Goal: Task Accomplishment & Management: Use online tool/utility

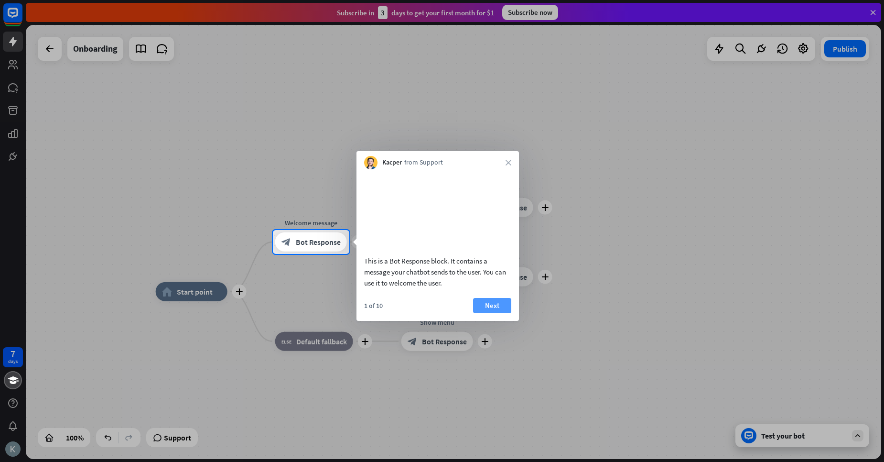
click at [495, 313] on button "Next" at bounding box center [492, 305] width 38 height 15
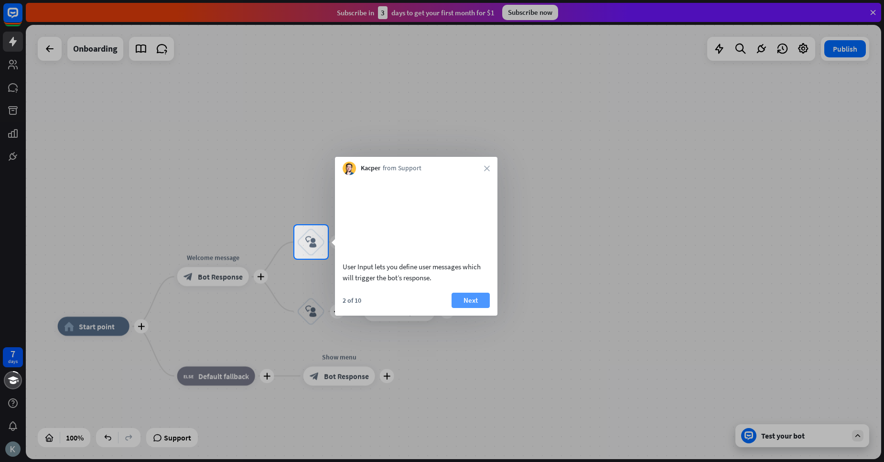
click at [471, 308] on button "Next" at bounding box center [471, 300] width 38 height 15
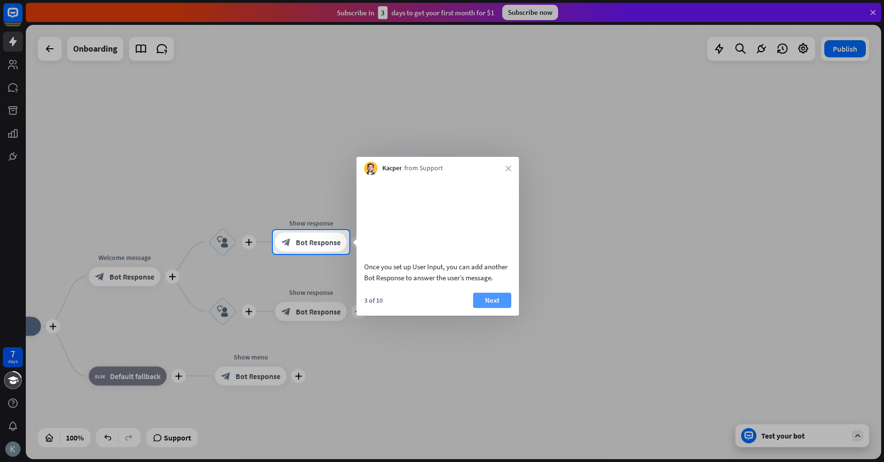
click at [489, 308] on button "Next" at bounding box center [492, 300] width 38 height 15
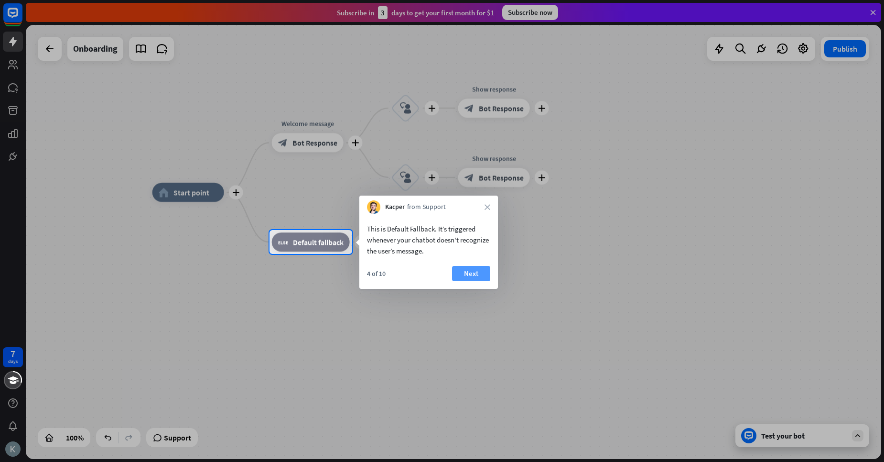
click at [476, 273] on button "Next" at bounding box center [471, 273] width 38 height 15
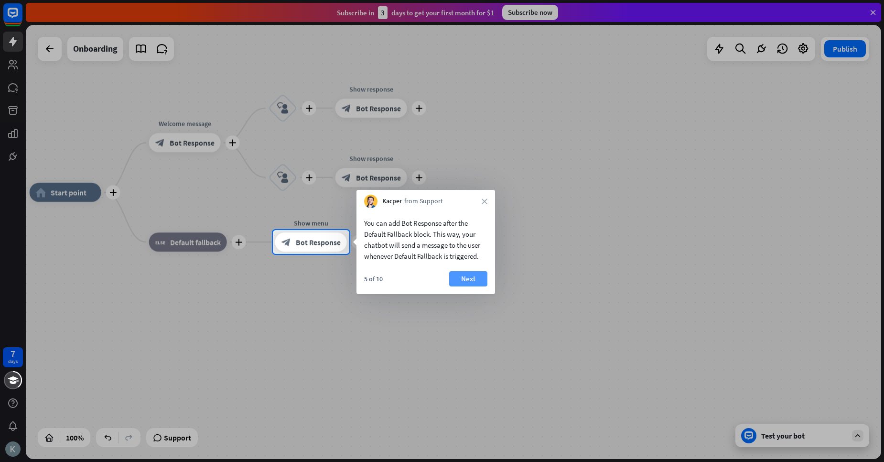
click at [464, 274] on button "Next" at bounding box center [468, 278] width 38 height 15
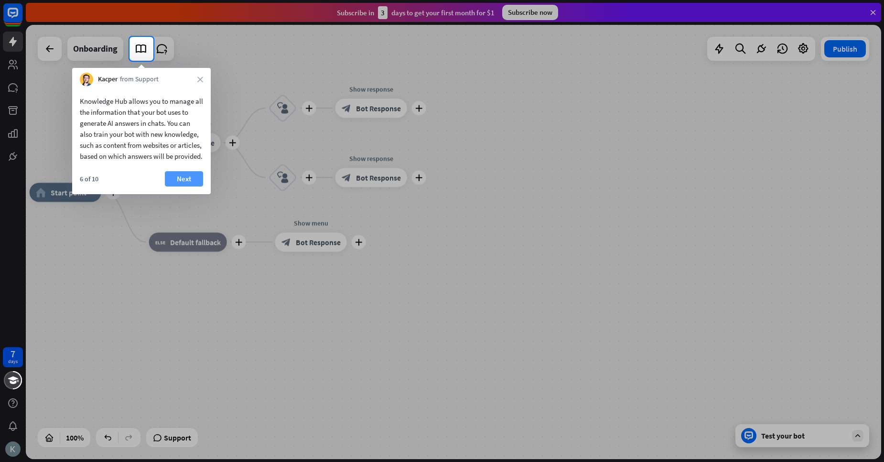
click at [193, 186] on button "Next" at bounding box center [184, 178] width 38 height 15
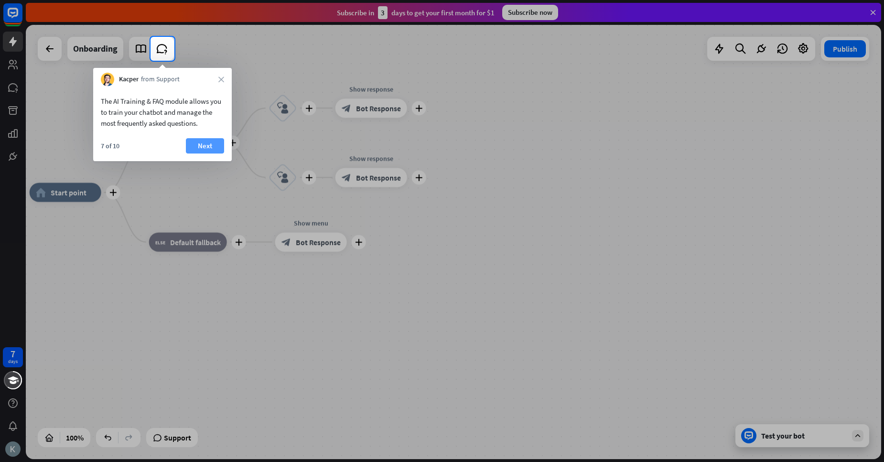
click at [215, 139] on button "Next" at bounding box center [205, 145] width 38 height 15
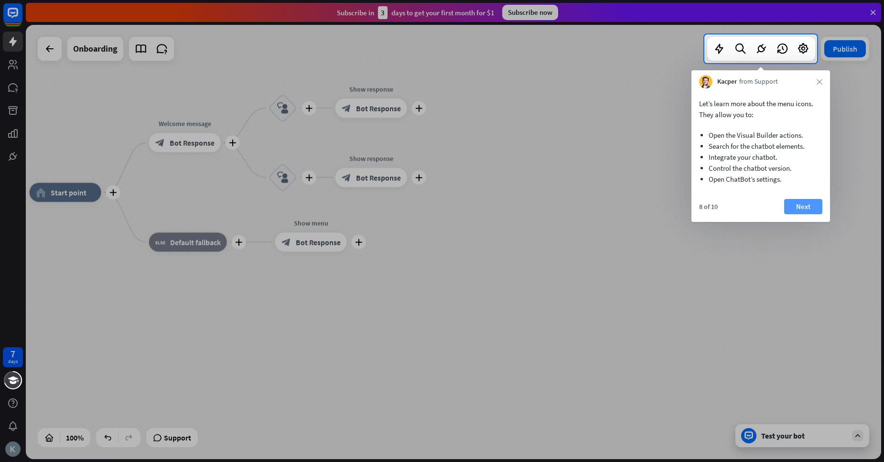
click at [804, 199] on button "Next" at bounding box center [803, 206] width 38 height 15
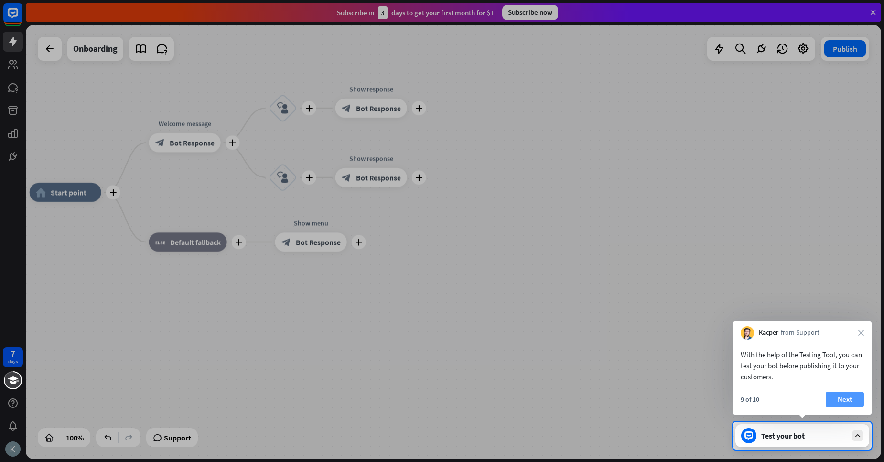
click at [850, 403] on button "Next" at bounding box center [845, 399] width 38 height 15
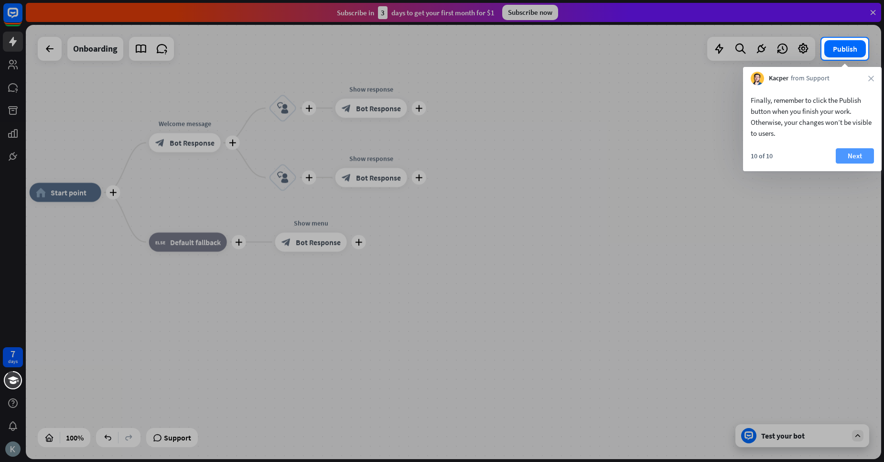
click at [847, 150] on button "Next" at bounding box center [855, 155] width 38 height 15
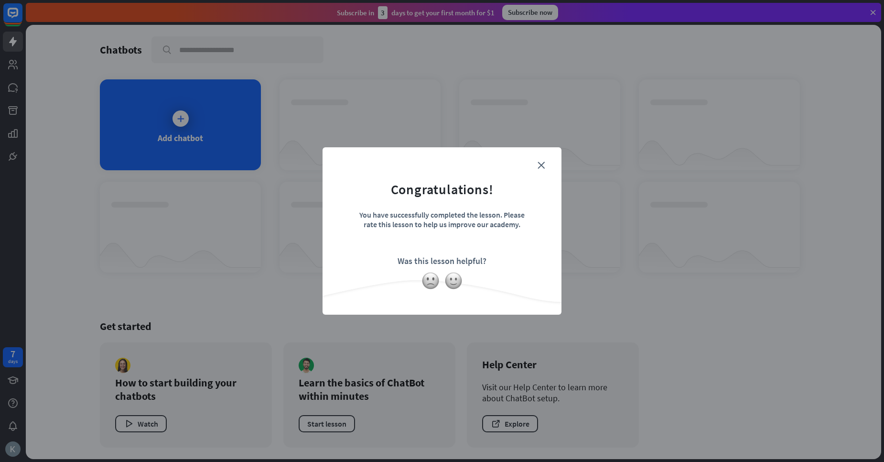
click at [540, 160] on form "Congratulations! You have successfully completed the lesson. Please rate this l…" at bounding box center [442, 216] width 215 height 114
click at [541, 170] on form "Congratulations! You have successfully completed the lesson. Please rate this l…" at bounding box center [442, 216] width 215 height 114
click at [541, 165] on icon "close" at bounding box center [541, 165] width 7 height 7
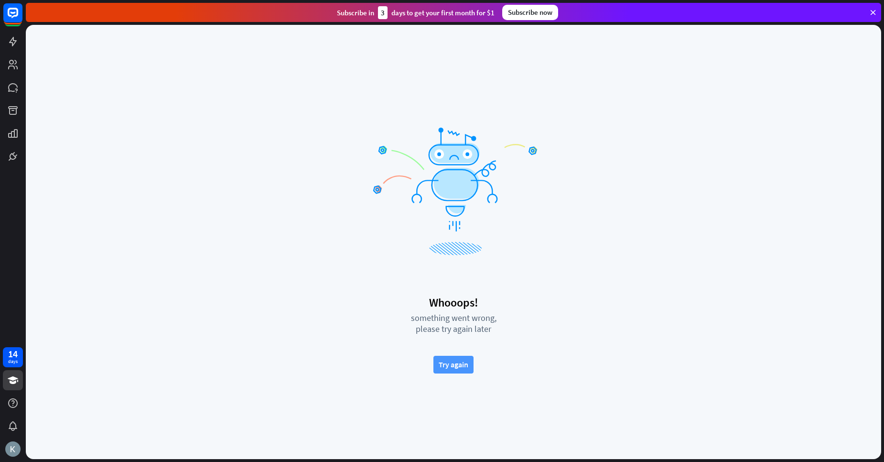
click at [465, 368] on button "Try again" at bounding box center [454, 365] width 40 height 18
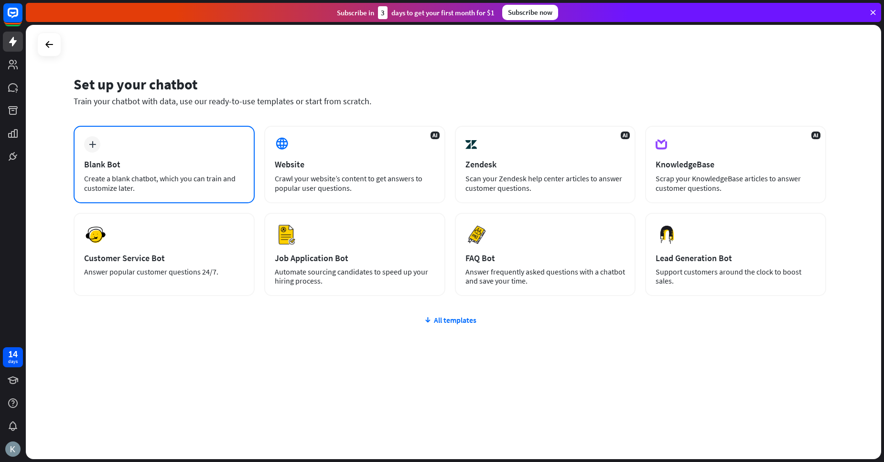
click at [205, 158] on div "plus Blank Bot Create a blank chatbot, which you can train and customize later." at bounding box center [164, 164] width 181 height 77
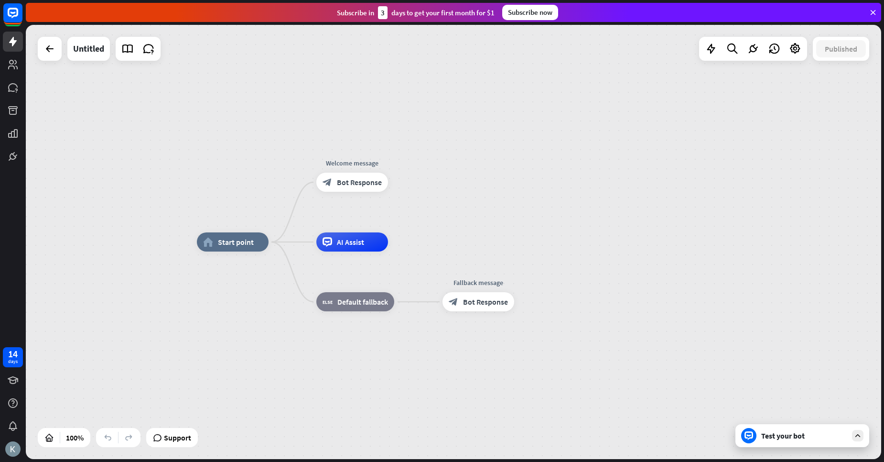
click at [811, 437] on div "Test your bot" at bounding box center [805, 436] width 86 height 10
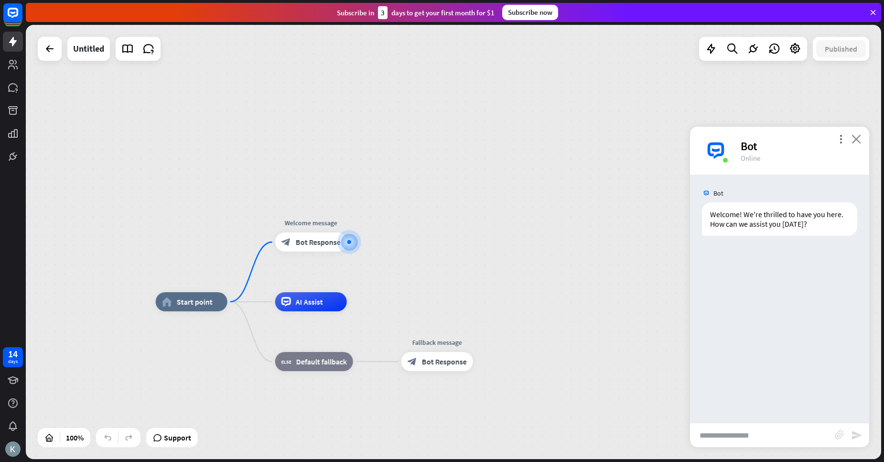
click at [854, 135] on icon "close" at bounding box center [857, 138] width 10 height 9
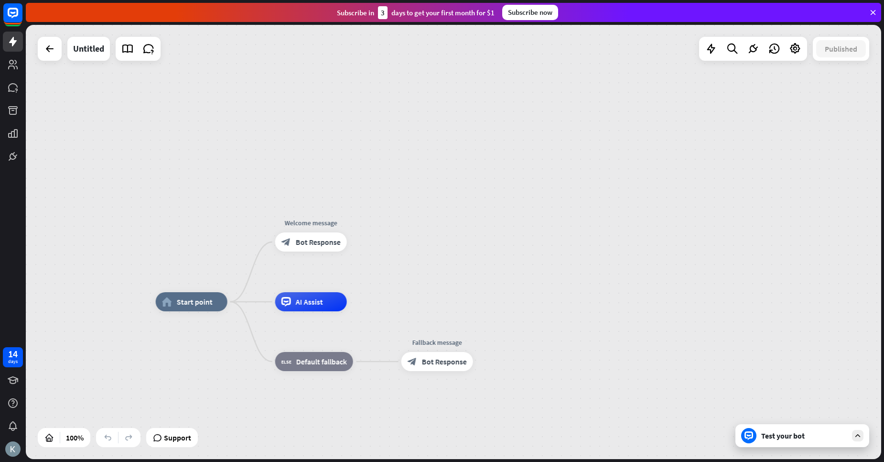
click at [859, 434] on icon at bounding box center [858, 435] width 9 height 9
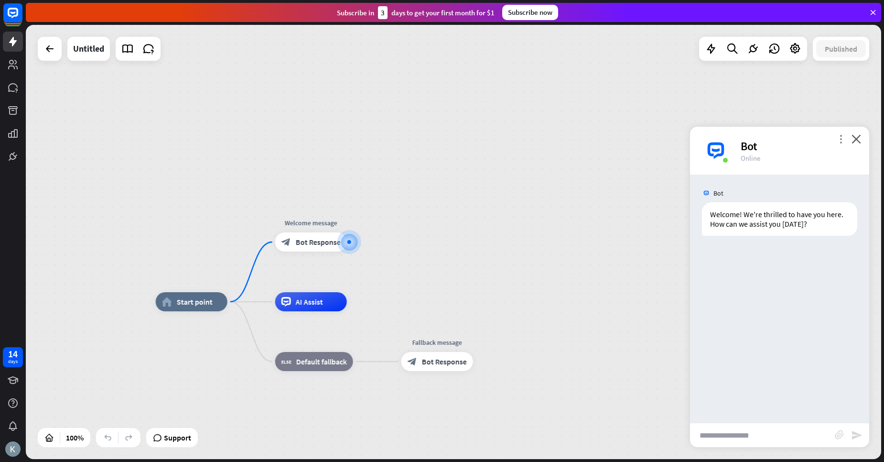
click at [839, 135] on icon "more_vert" at bounding box center [841, 138] width 9 height 9
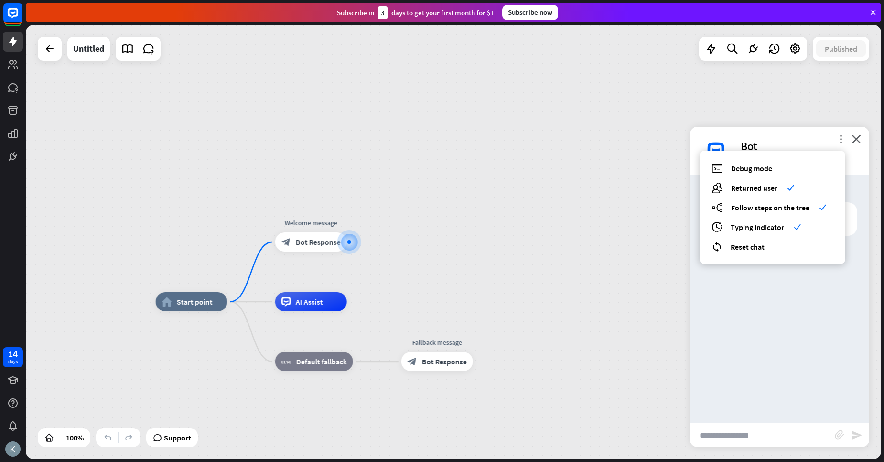
click at [839, 135] on icon "more_vert" at bounding box center [841, 138] width 9 height 9
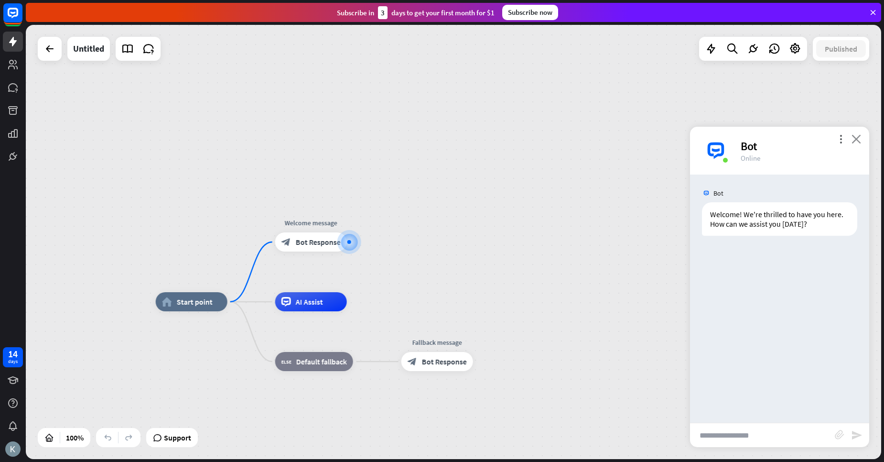
click at [853, 141] on icon "close" at bounding box center [857, 138] width 10 height 9
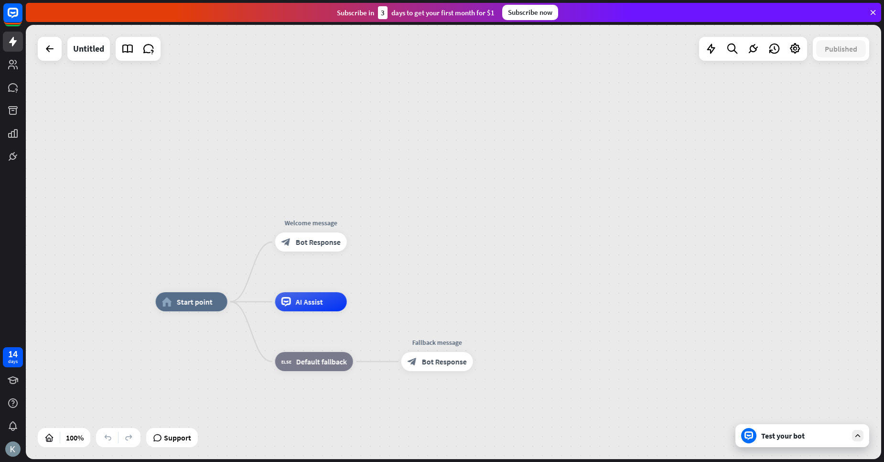
click at [800, 441] on div "Test your bot" at bounding box center [803, 435] width 134 height 23
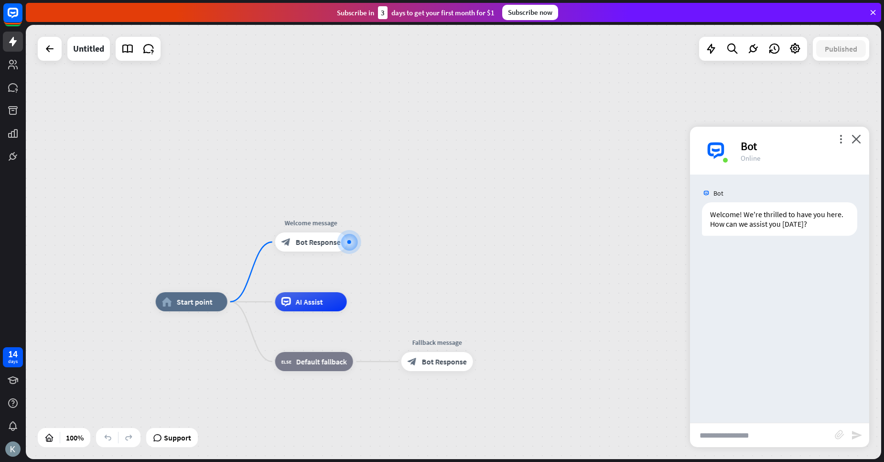
click at [851, 133] on div "more_vert close Bot Online" at bounding box center [779, 151] width 179 height 48
click at [847, 137] on div "more_vert close Bot Online" at bounding box center [779, 151] width 179 height 48
click at [840, 140] on icon "more_vert" at bounding box center [841, 138] width 9 height 9
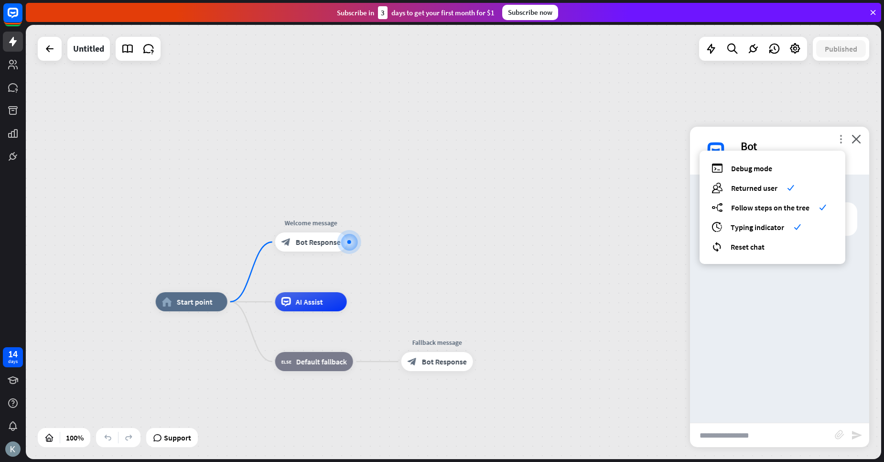
click at [840, 140] on icon "more_vert" at bounding box center [841, 138] width 9 height 9
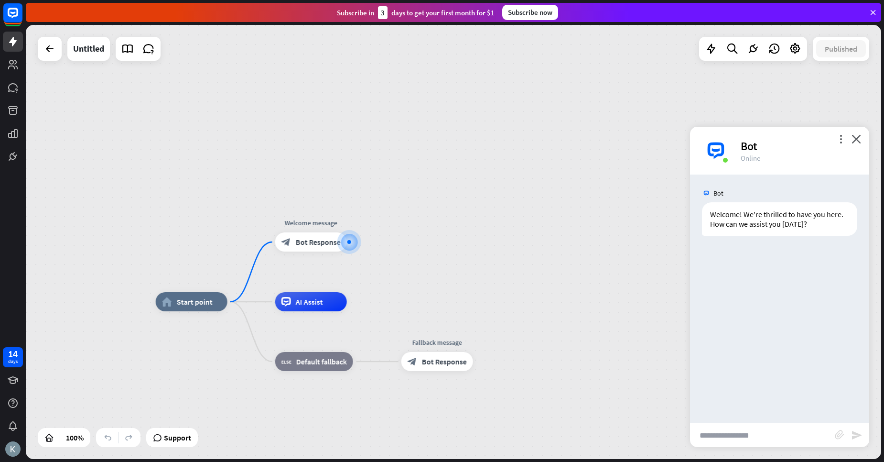
click at [864, 142] on div "more_vert close Bot Online" at bounding box center [779, 151] width 179 height 48
click at [861, 141] on div "more_vert close Bot Online" at bounding box center [779, 151] width 179 height 48
click at [857, 140] on icon "close" at bounding box center [857, 138] width 10 height 9
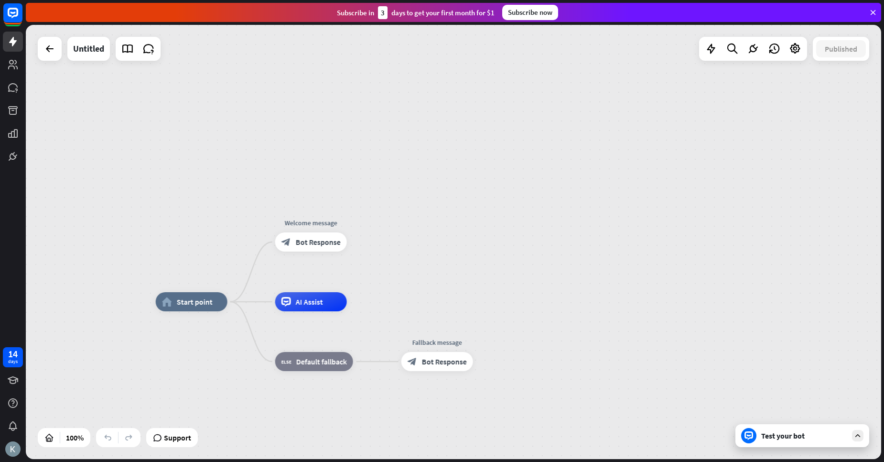
click at [770, 440] on div "Test your bot" at bounding box center [805, 436] width 86 height 10
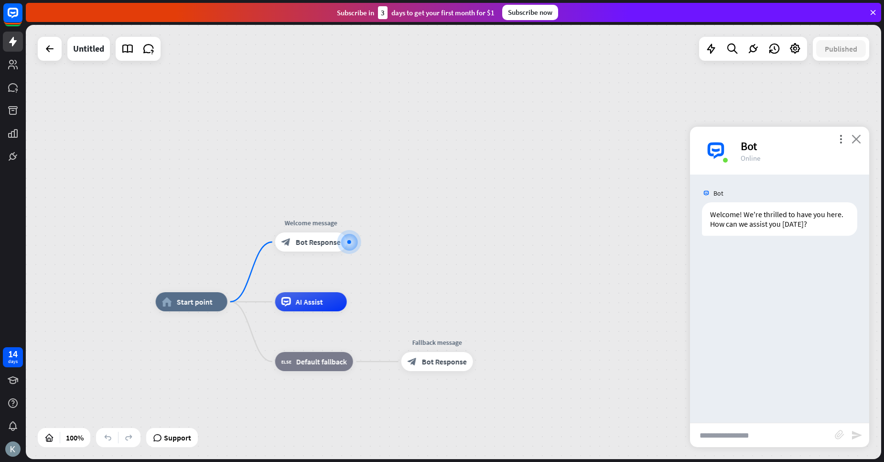
click at [853, 139] on icon "close" at bounding box center [857, 138] width 10 height 9
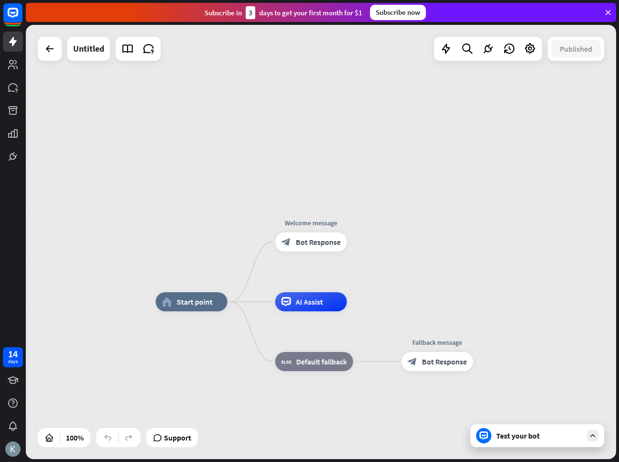
click at [586, 433] on div "Test your bot" at bounding box center [537, 435] width 134 height 23
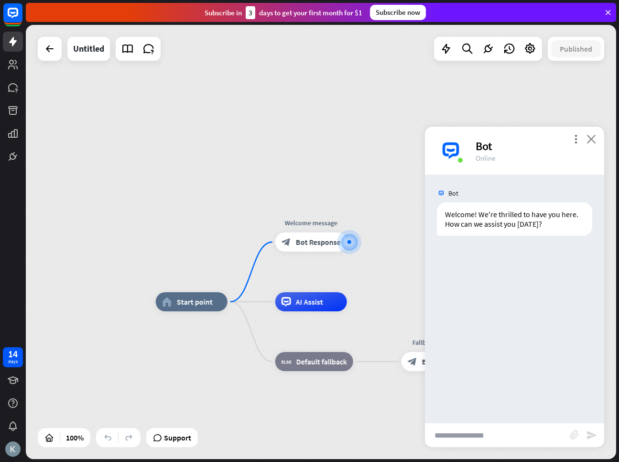
click at [588, 137] on icon "close" at bounding box center [592, 138] width 10 height 9
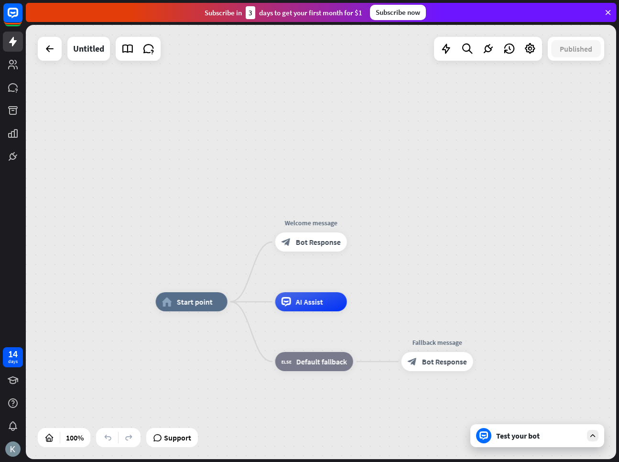
click at [567, 441] on div "Test your bot" at bounding box center [537, 435] width 134 height 23
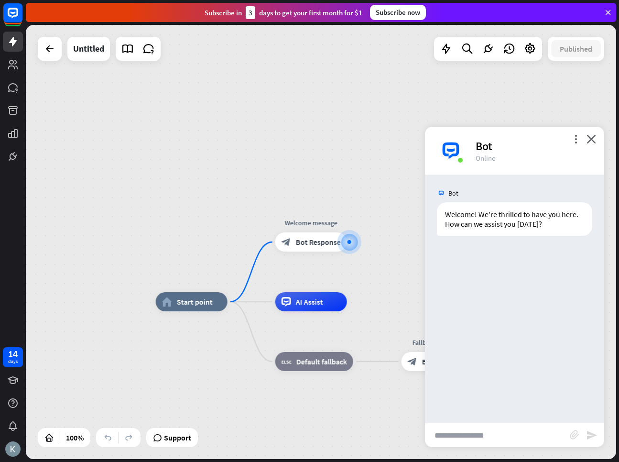
click at [595, 147] on div "more_vert close Bot Online" at bounding box center [514, 151] width 179 height 48
click at [594, 141] on icon "close" at bounding box center [592, 138] width 10 height 9
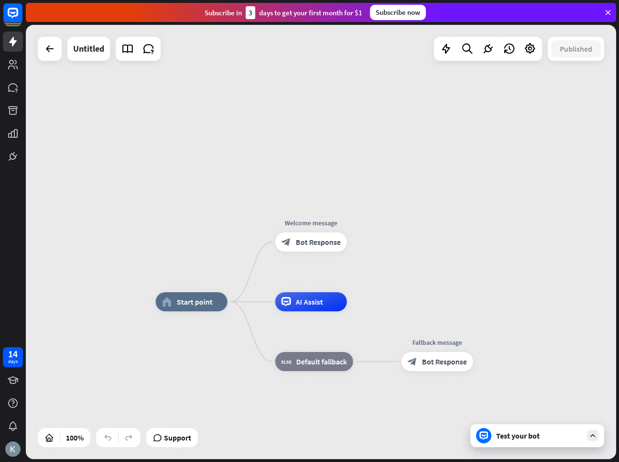
click at [195, 434] on div "Support" at bounding box center [172, 437] width 52 height 19
click at [171, 435] on span "Support" at bounding box center [177, 437] width 27 height 15
